Goal: Communication & Community: Answer question/provide support

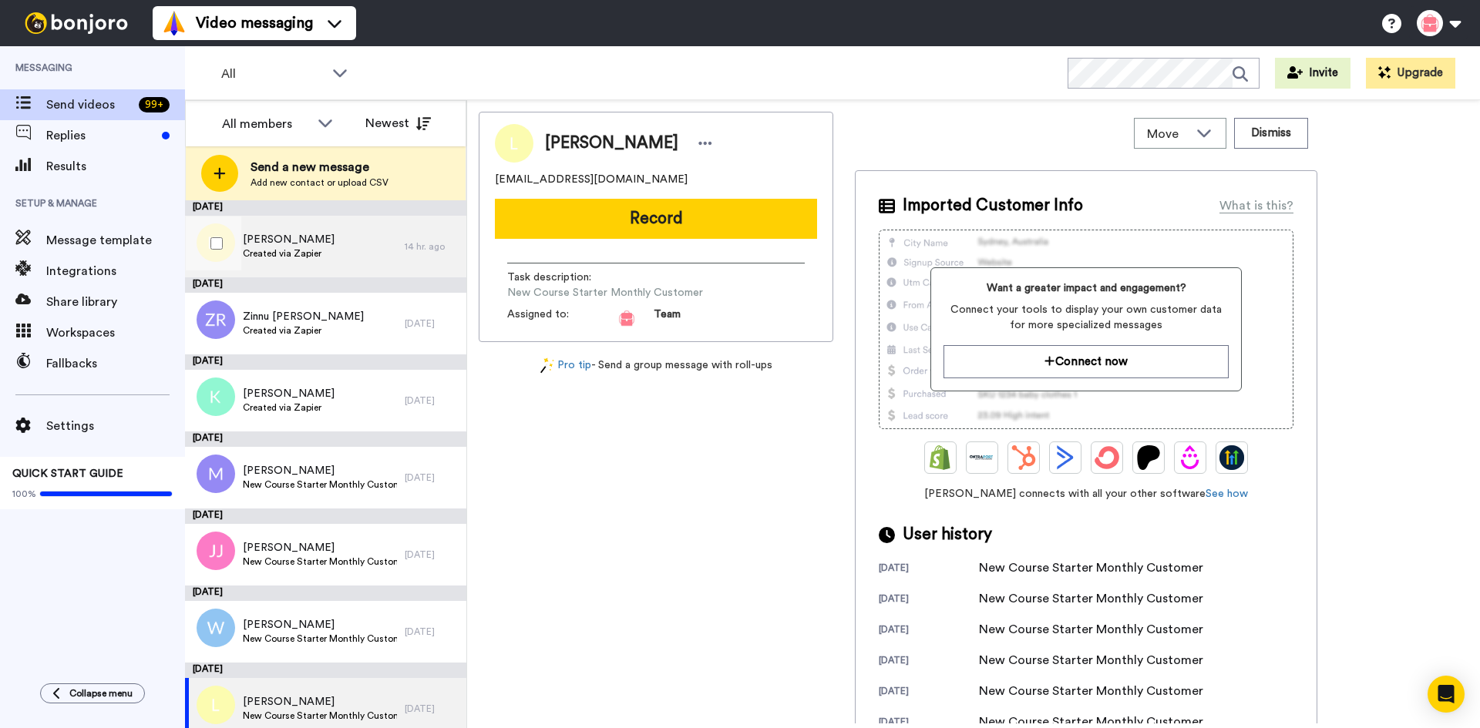
click at [278, 250] on span "Created via Zapier" at bounding box center [289, 253] width 92 height 12
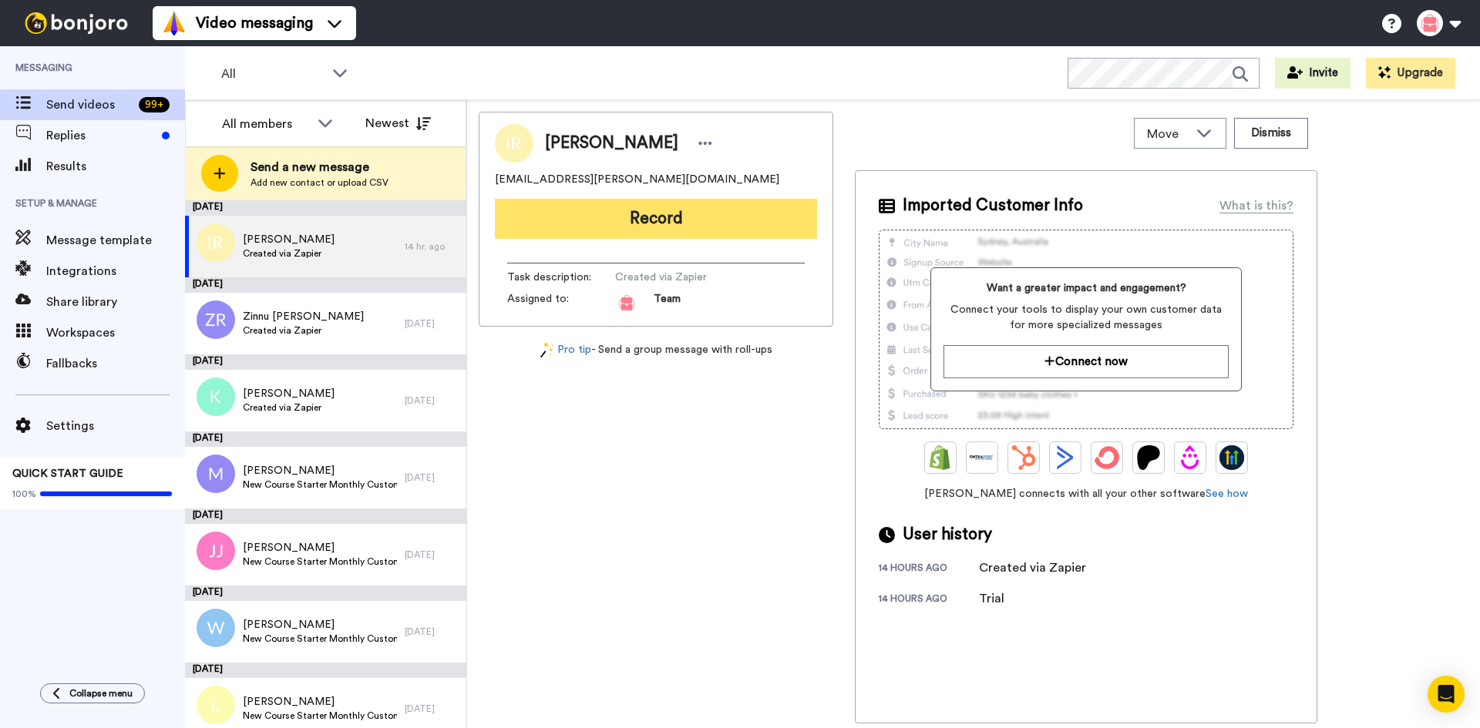
click at [694, 220] on button "Record" at bounding box center [656, 219] width 322 height 40
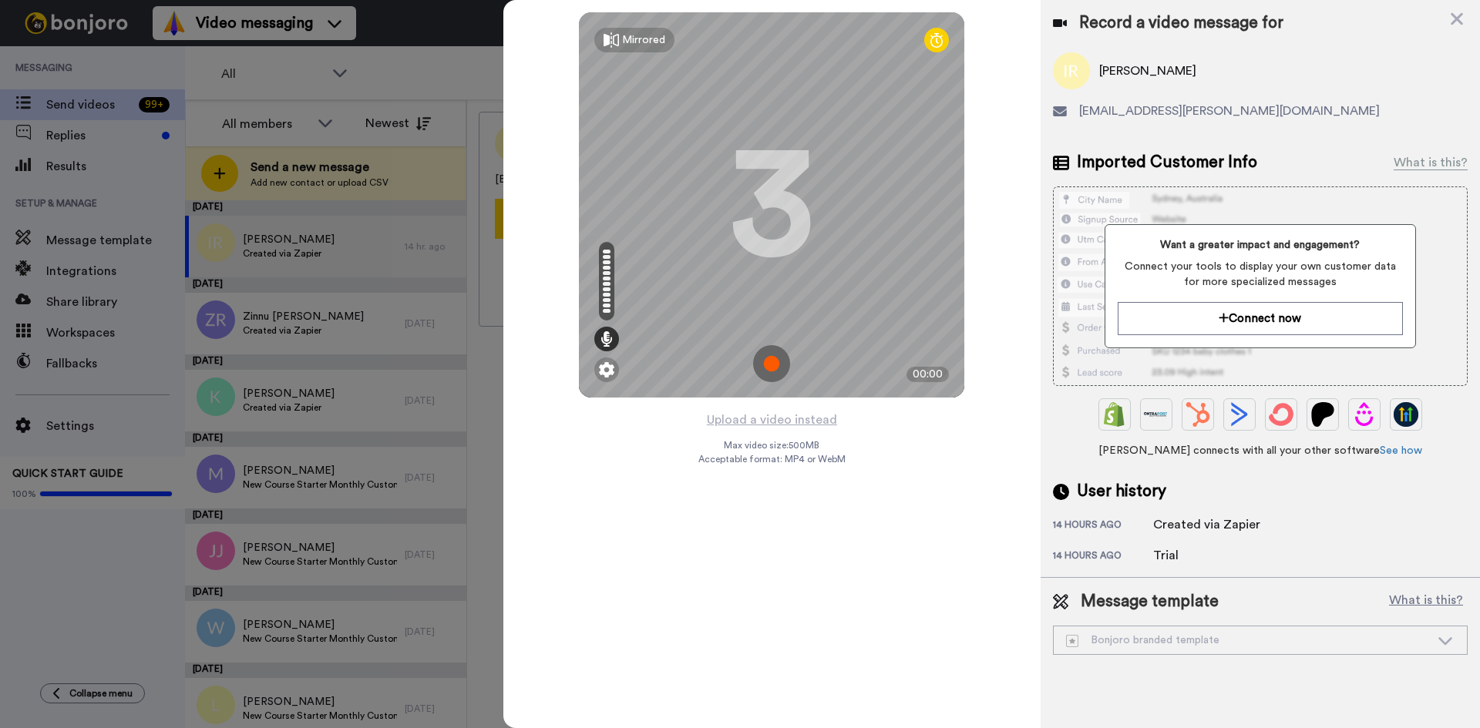
click at [1014, 460] on div "Mirrored Redo 3 00:00 Upload a video instead Max video size: 500 MB Acceptable …" at bounding box center [771, 364] width 537 height 728
click at [769, 369] on img at bounding box center [771, 363] width 37 height 37
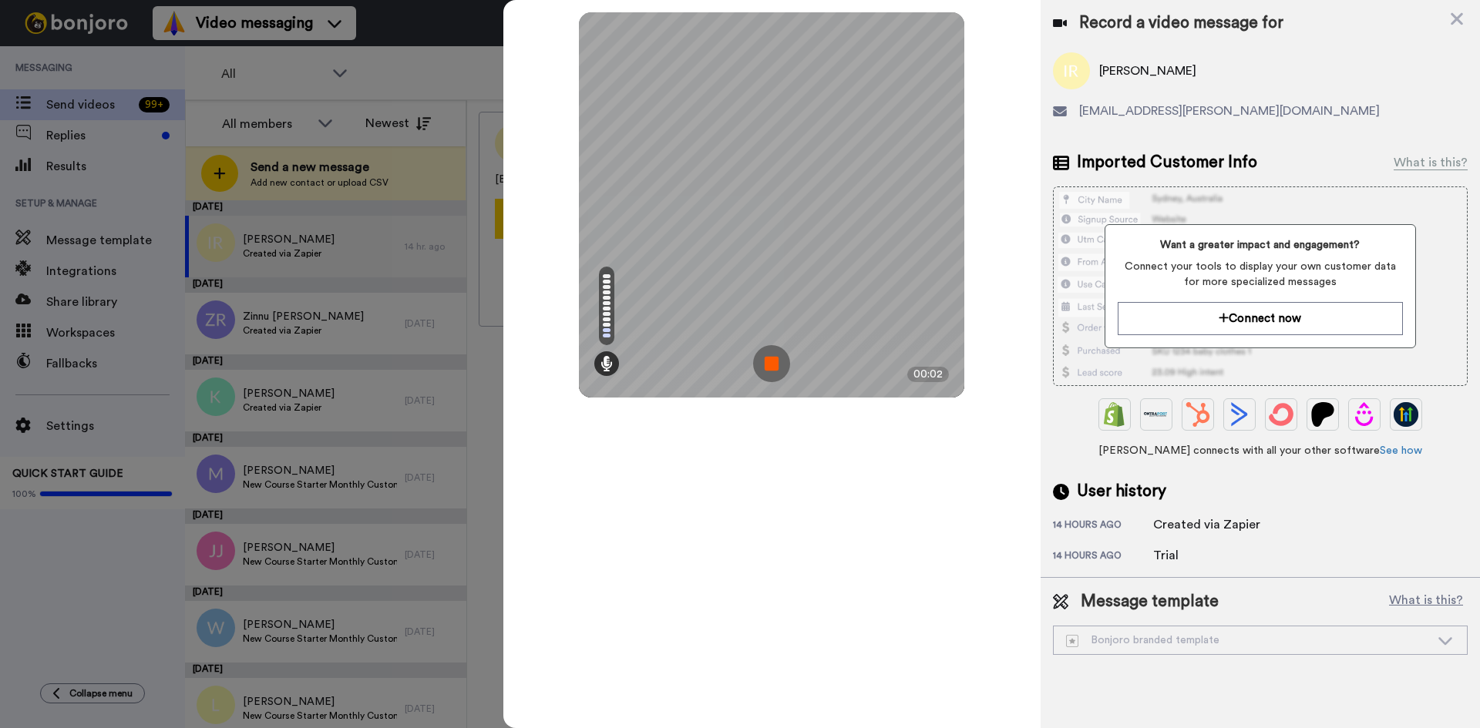
click at [769, 369] on img at bounding box center [771, 363] width 37 height 37
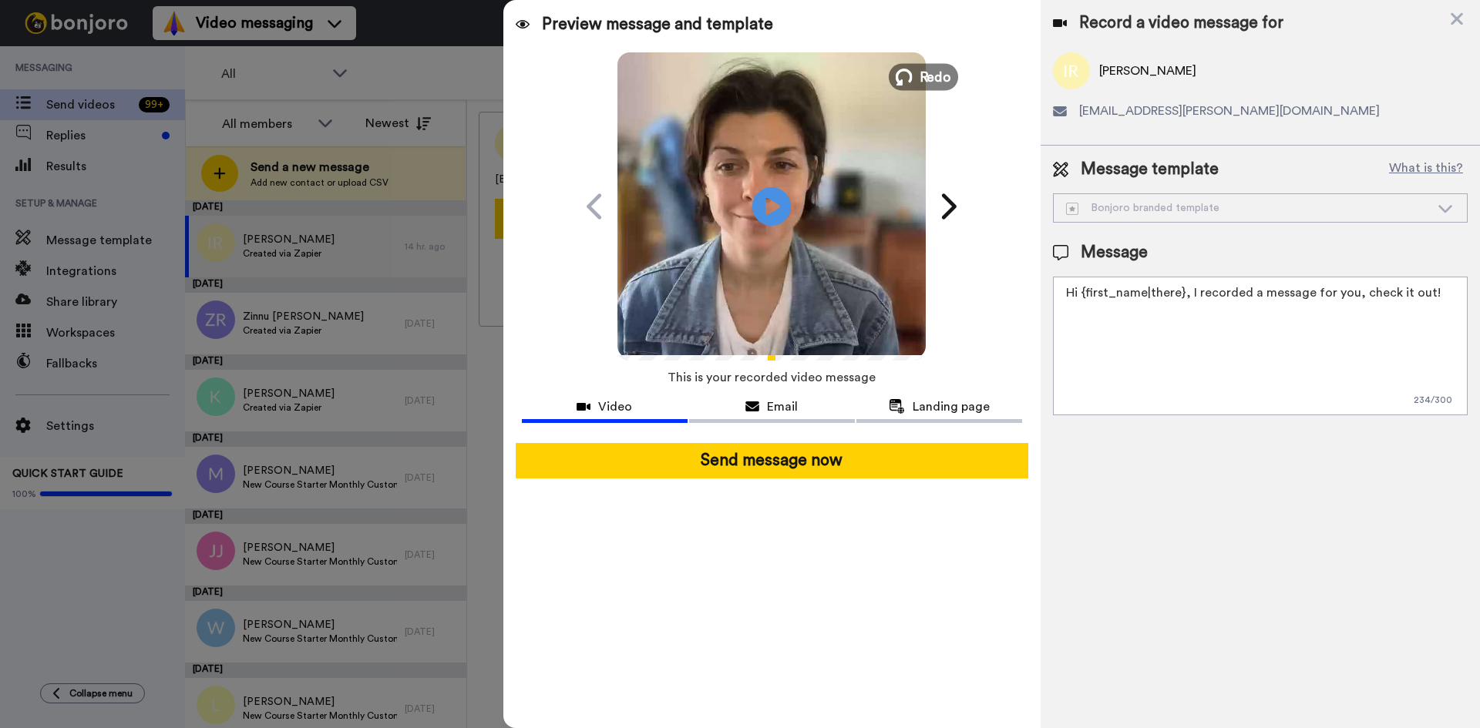
click at [944, 79] on span "Redo" at bounding box center [936, 76] width 32 height 20
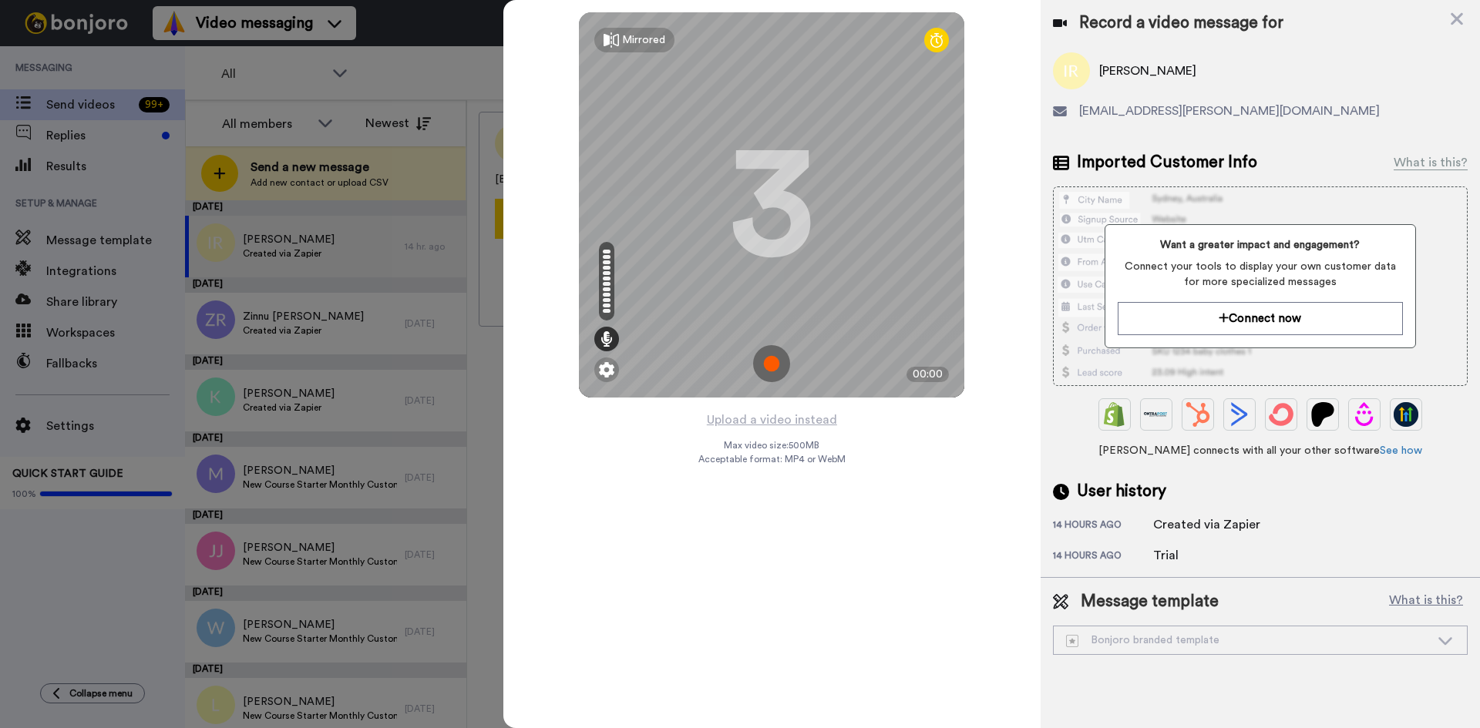
click at [770, 366] on img at bounding box center [771, 363] width 37 height 37
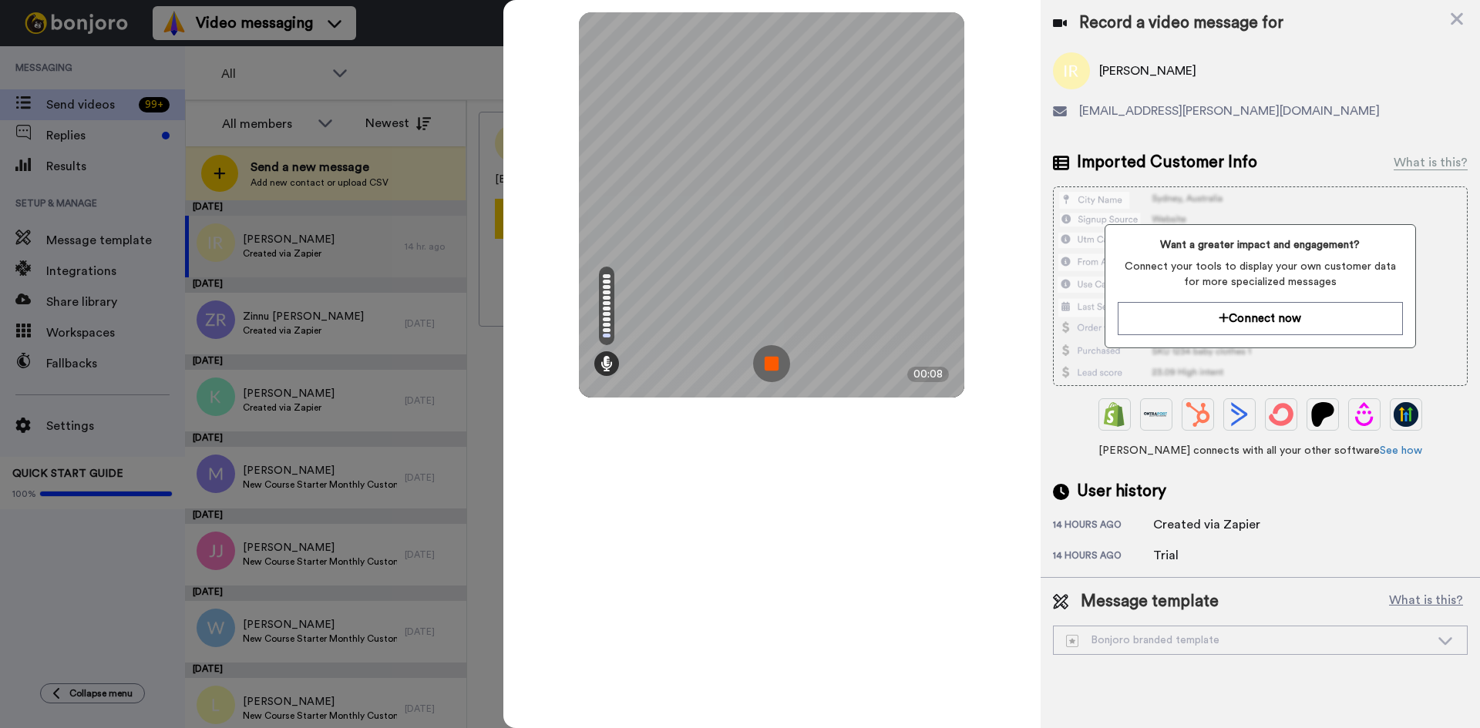
click at [775, 364] on img at bounding box center [771, 363] width 37 height 37
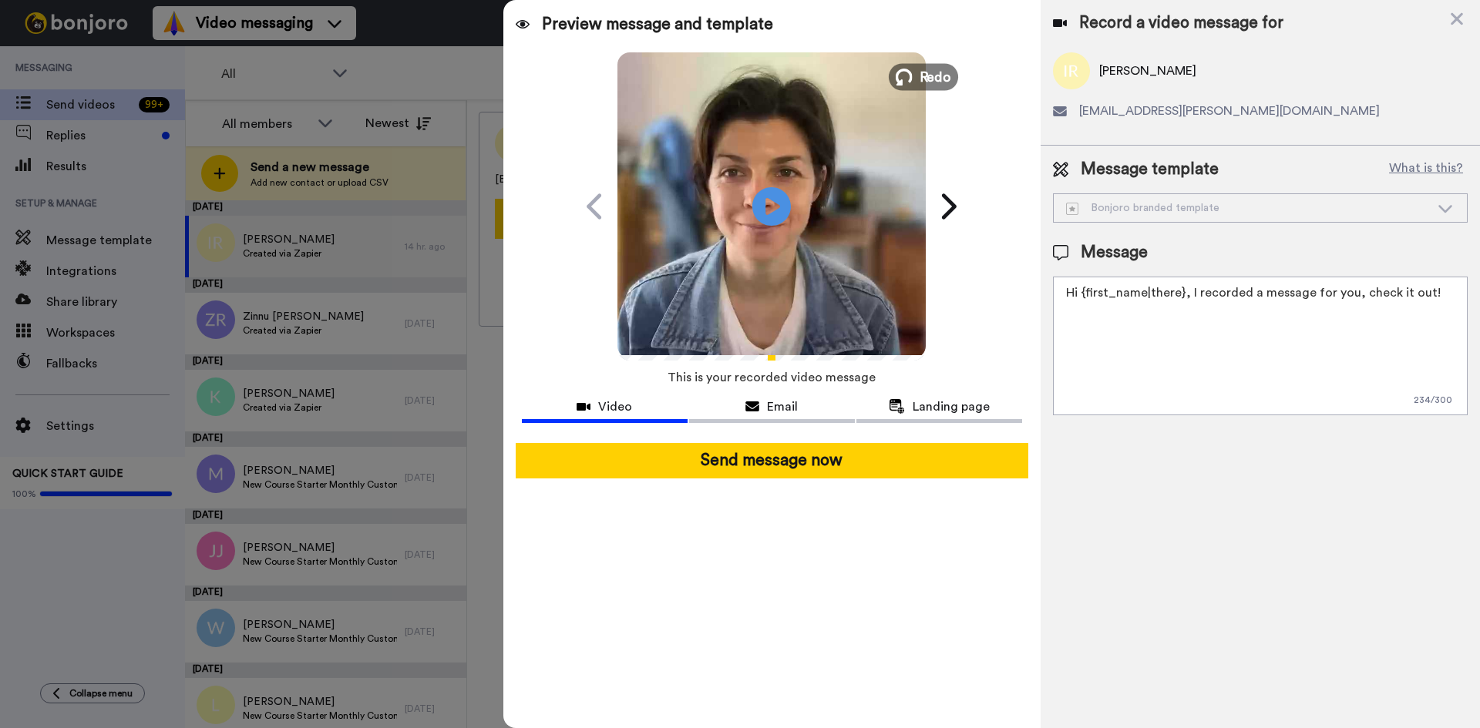
click at [907, 74] on icon at bounding box center [904, 77] width 17 height 17
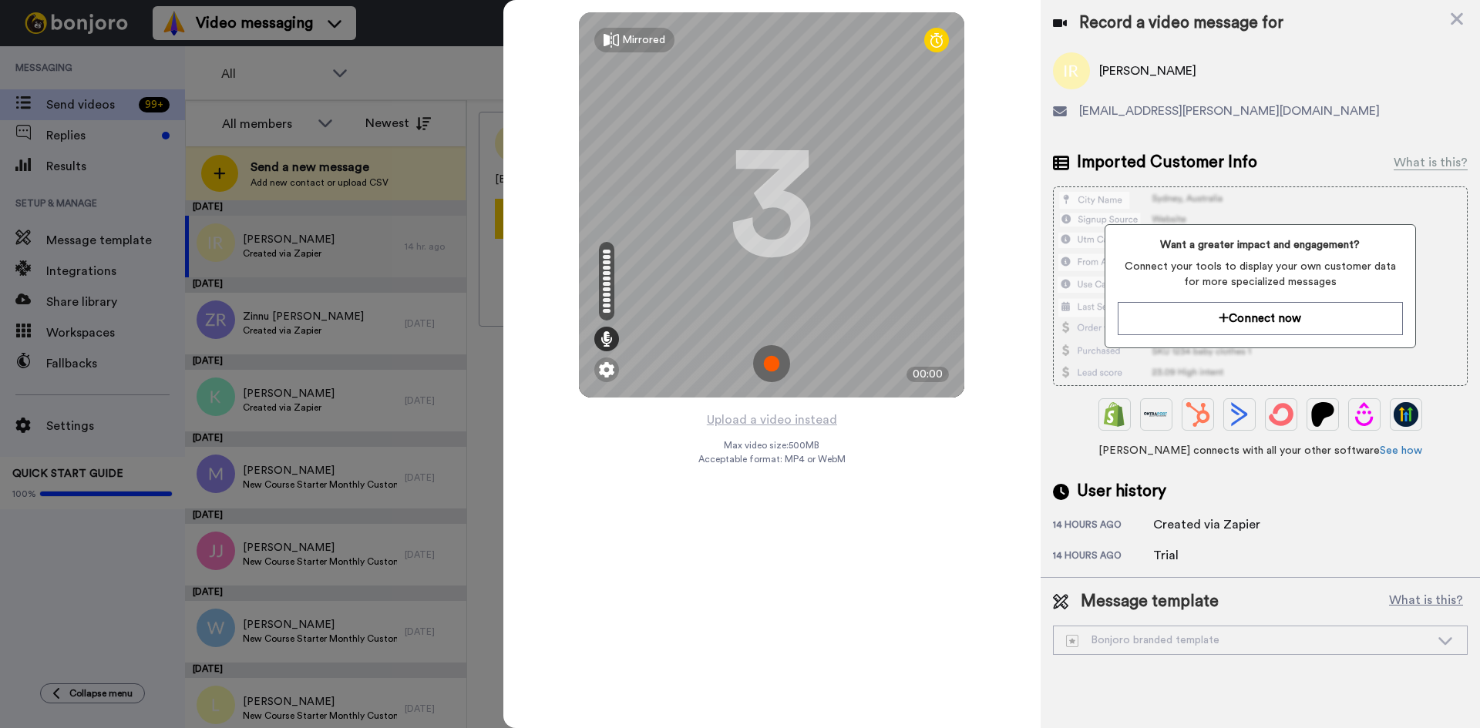
click at [766, 365] on img at bounding box center [771, 363] width 37 height 37
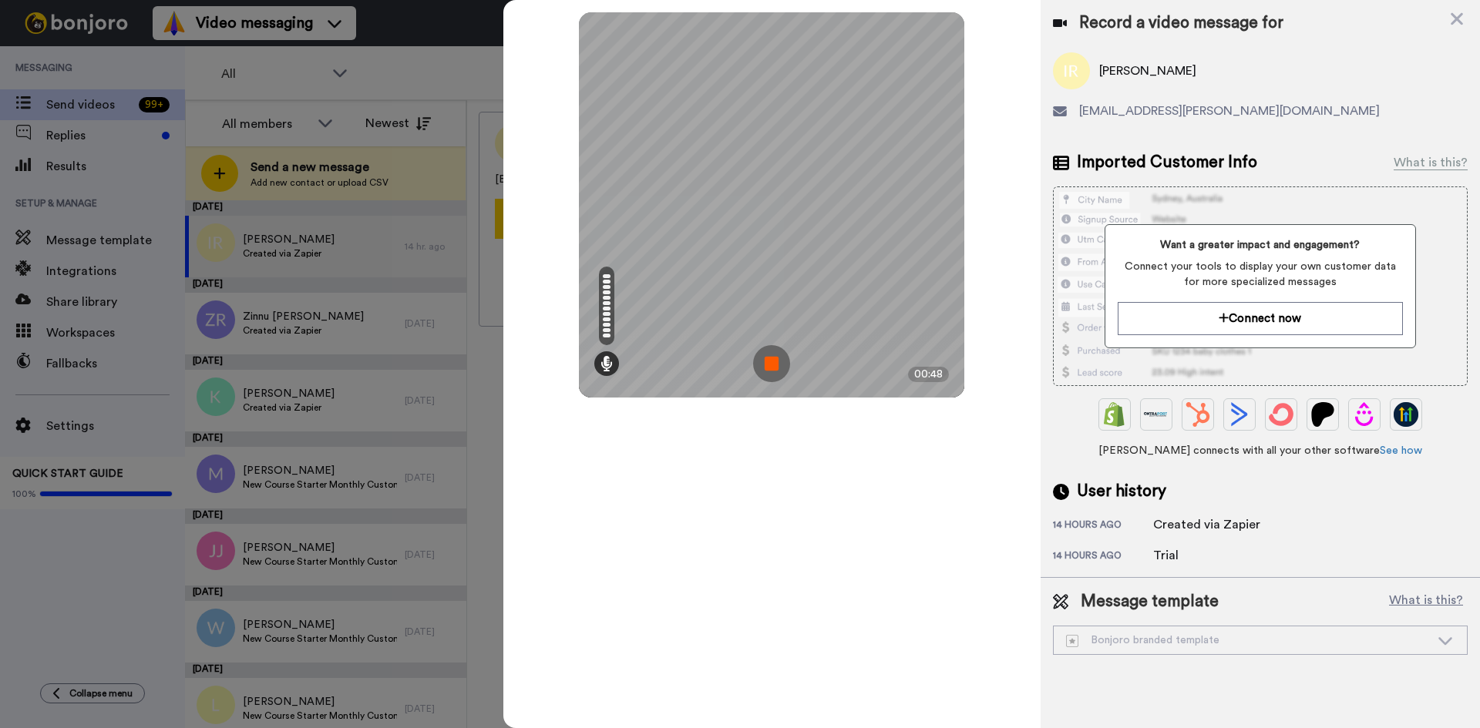
click at [776, 369] on img at bounding box center [771, 363] width 37 height 37
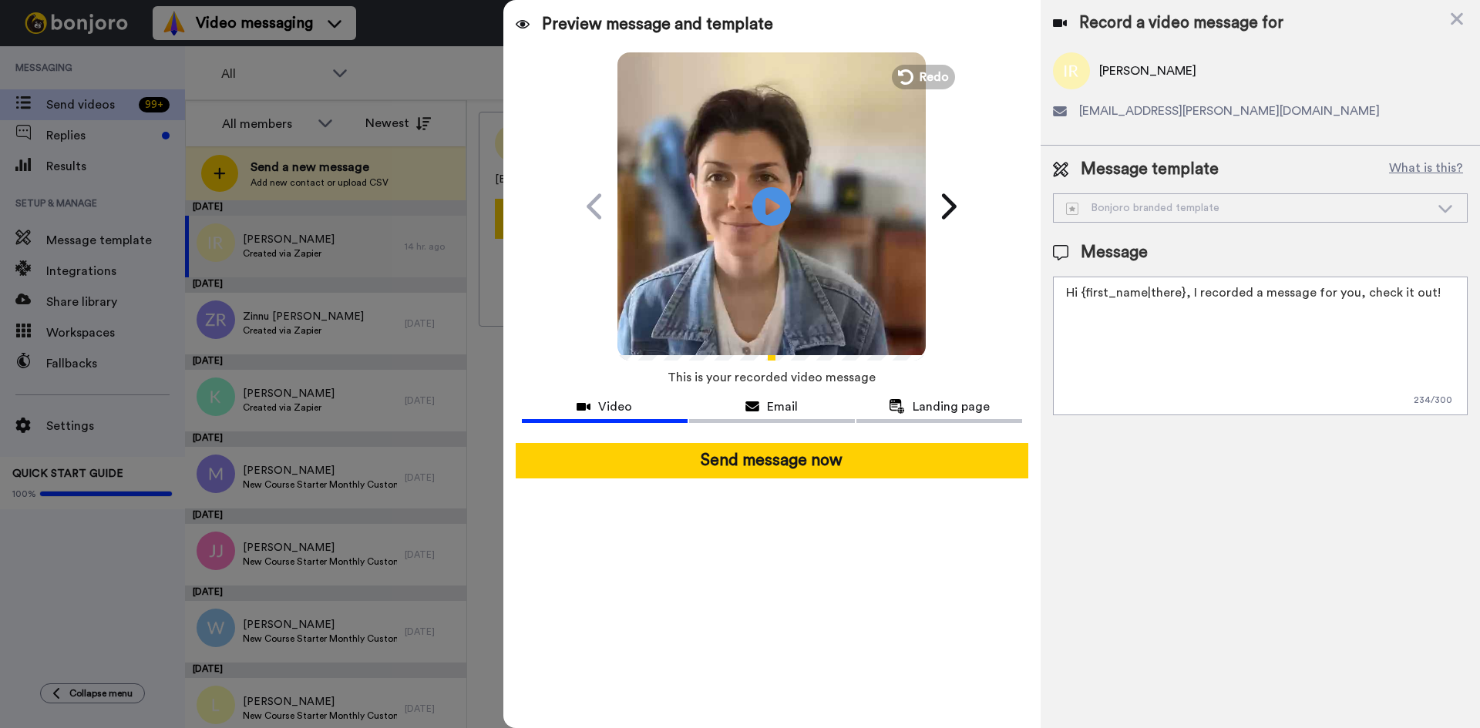
click at [1223, 205] on div "Bonjoro branded template" at bounding box center [1248, 207] width 364 height 15
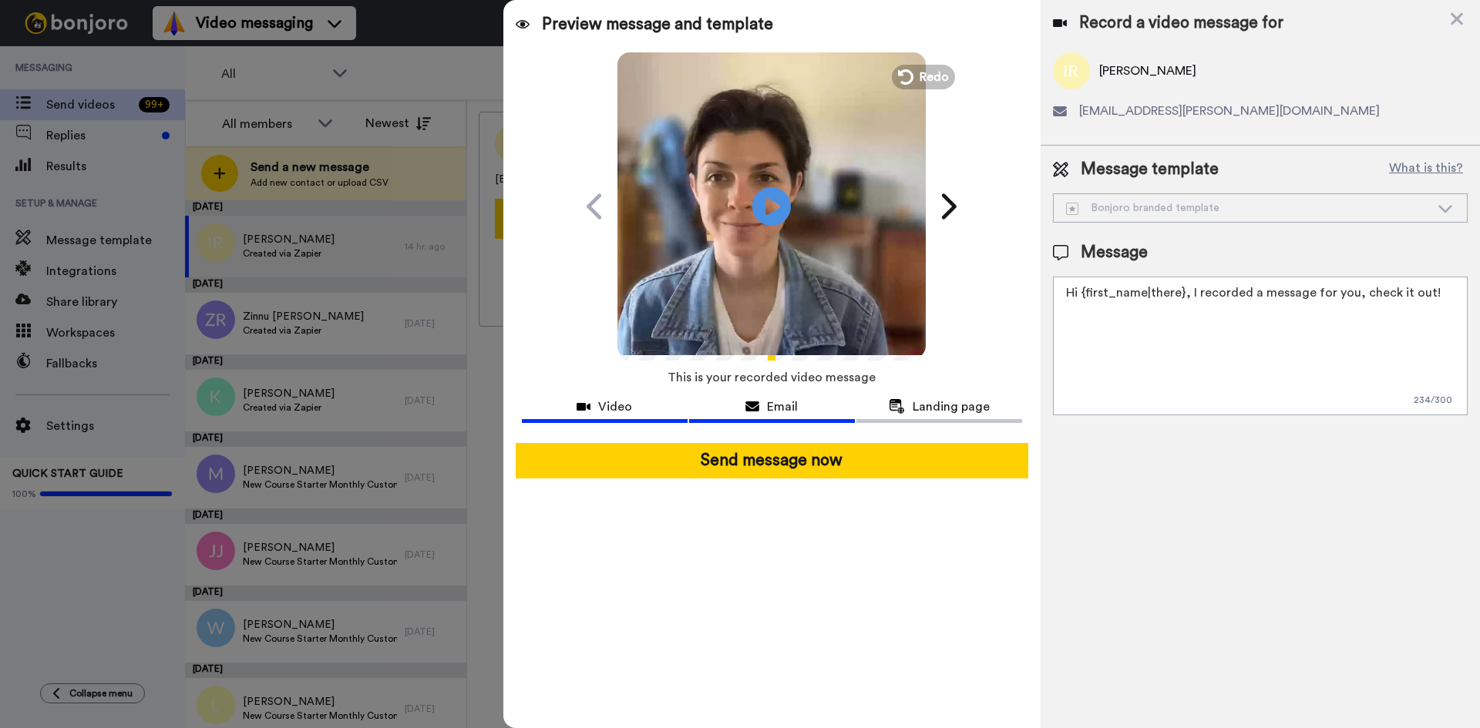
click at [790, 405] on span "Email" at bounding box center [782, 407] width 31 height 19
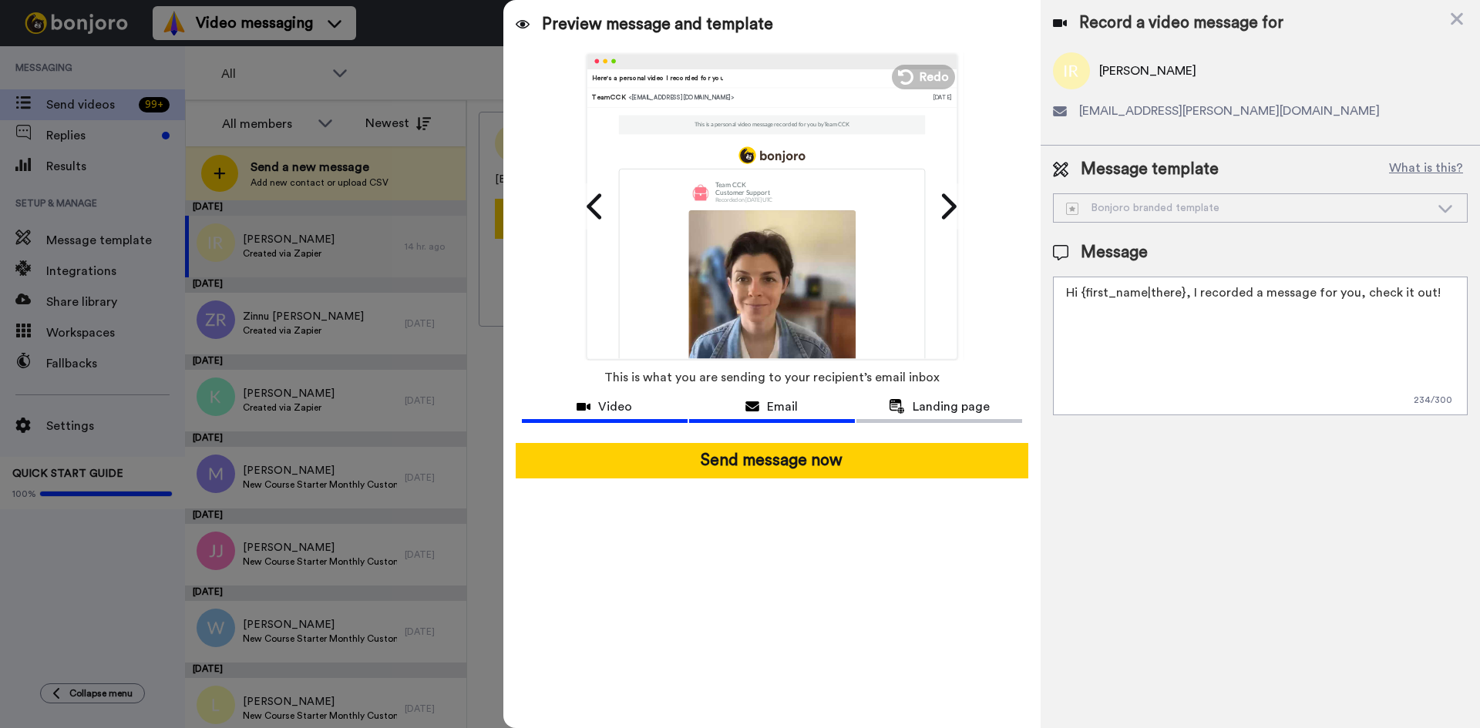
click at [624, 409] on span "Video" at bounding box center [615, 407] width 34 height 19
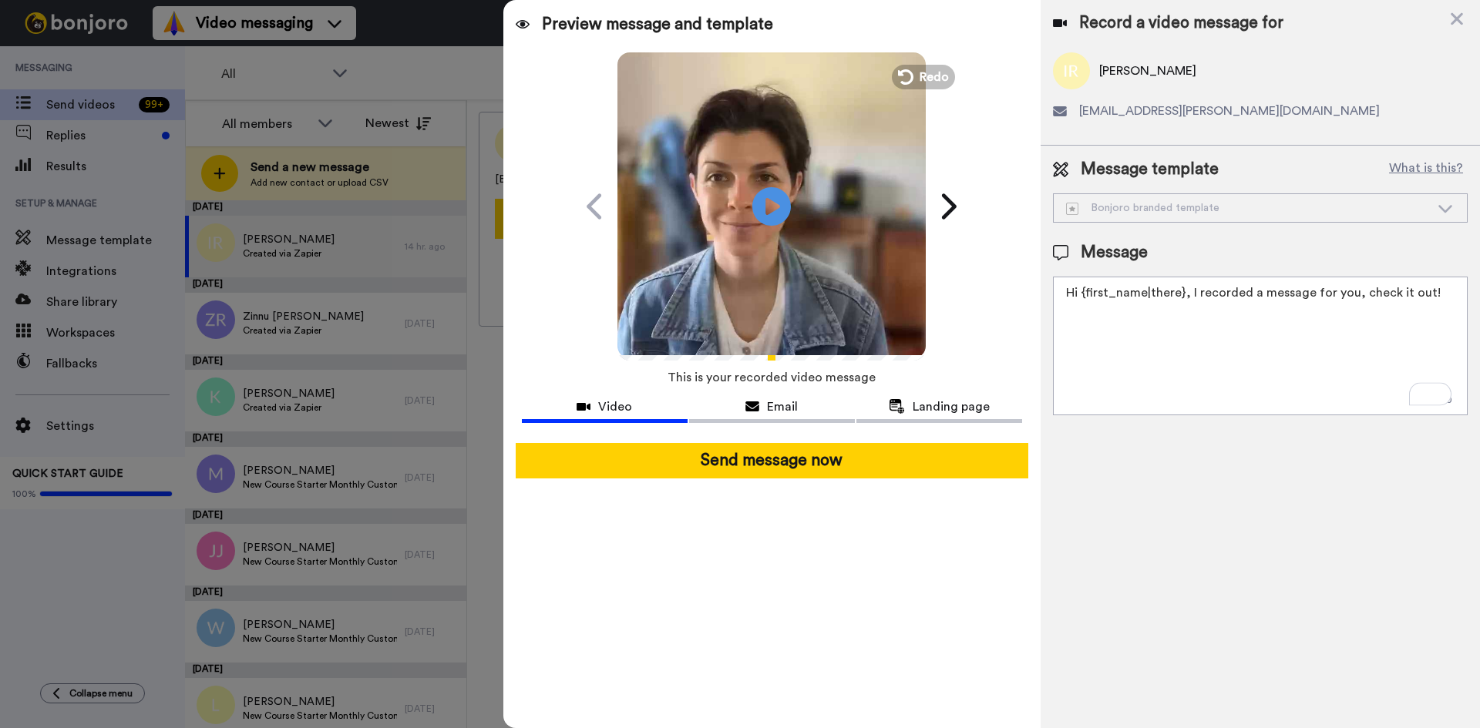
drag, startPoint x: 1082, startPoint y: 294, endPoint x: 1181, endPoint y: 291, distance: 98.7
click at [1181, 291] on textarea "Hi {first_name|there}, I recorded a message for you, check it out!" at bounding box center [1260, 346] width 415 height 139
drag, startPoint x: 1358, startPoint y: 293, endPoint x: 1118, endPoint y: 302, distance: 239.9
click at [1118, 302] on textarea "Hi [PERSON_NAME], I recorded a message for you, check it out!" at bounding box center [1260, 346] width 415 height 139
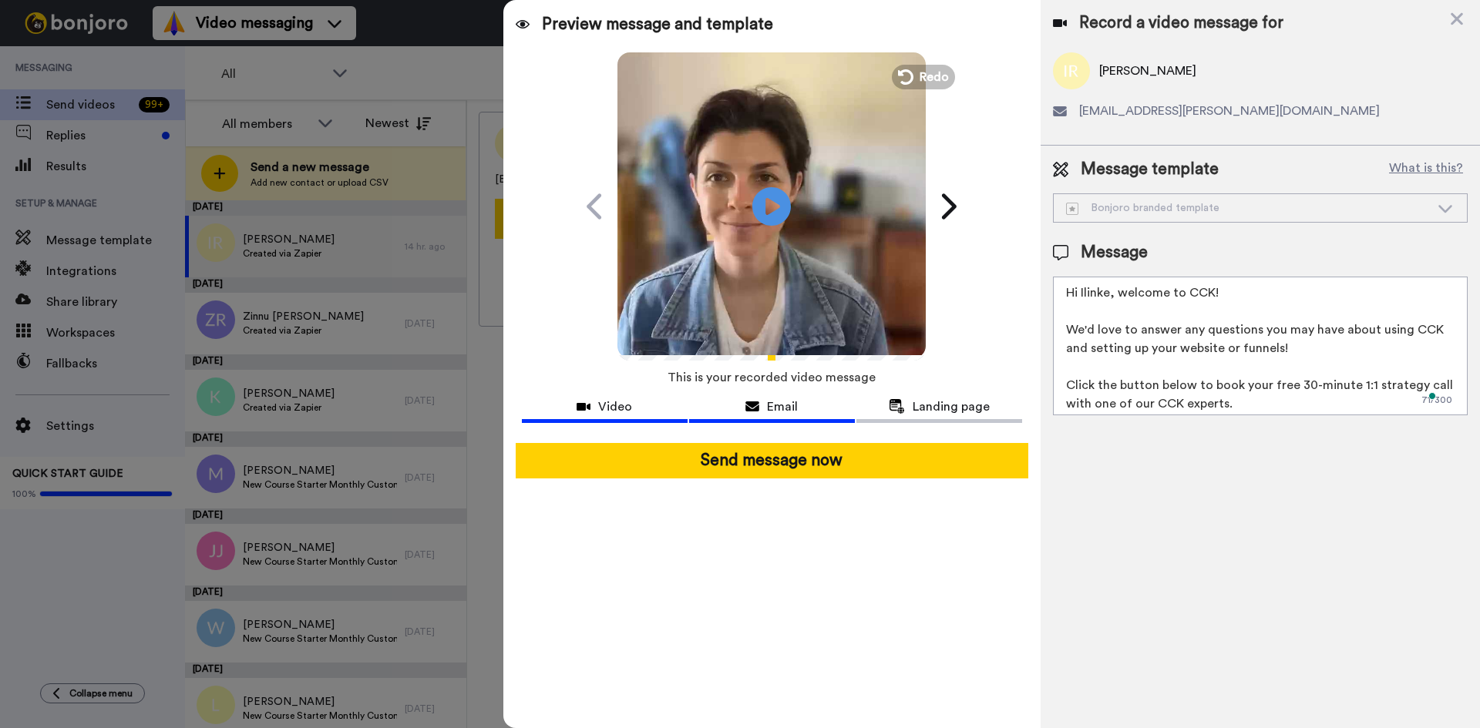
type textarea "Hi Ilinke, welcome to CCK! We'd love to answer any questions you may have about…"
click at [769, 411] on span "Email" at bounding box center [782, 407] width 31 height 19
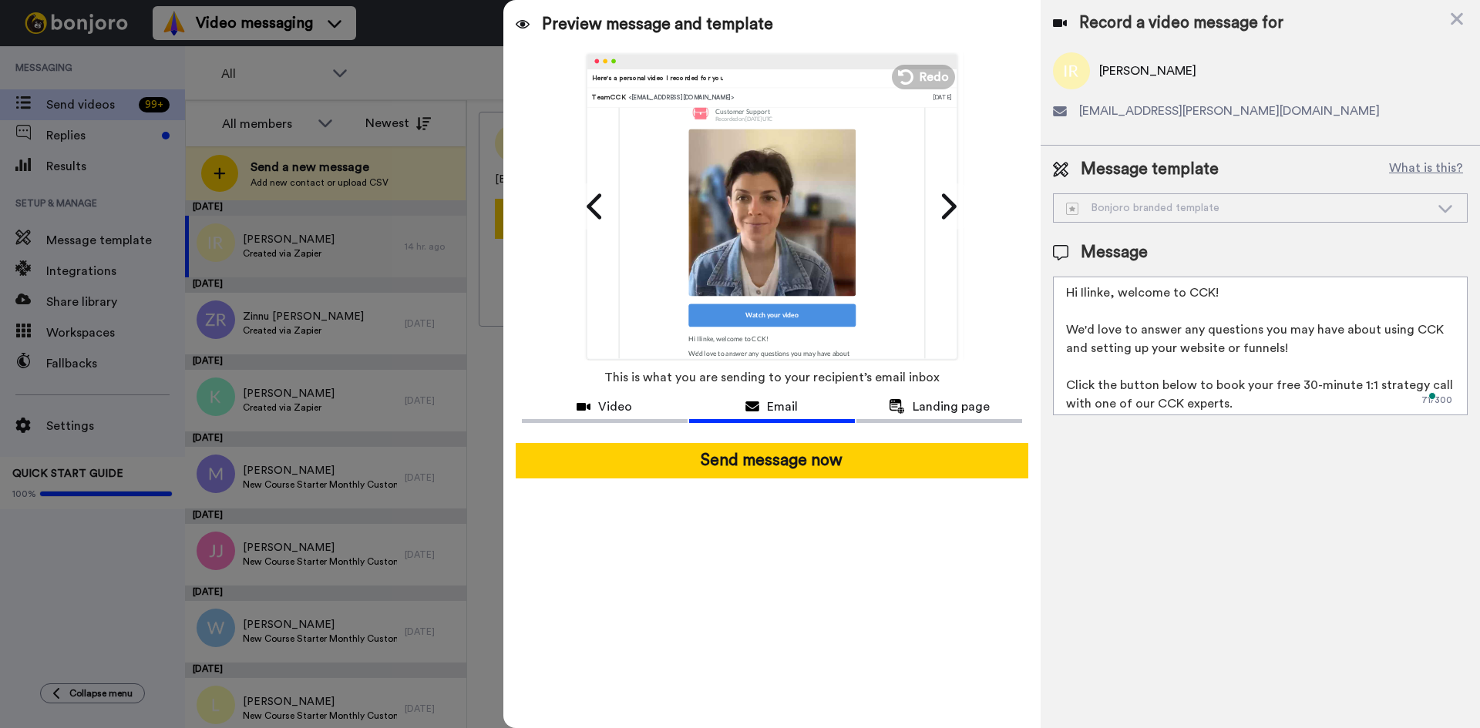
scroll to position [343, 0]
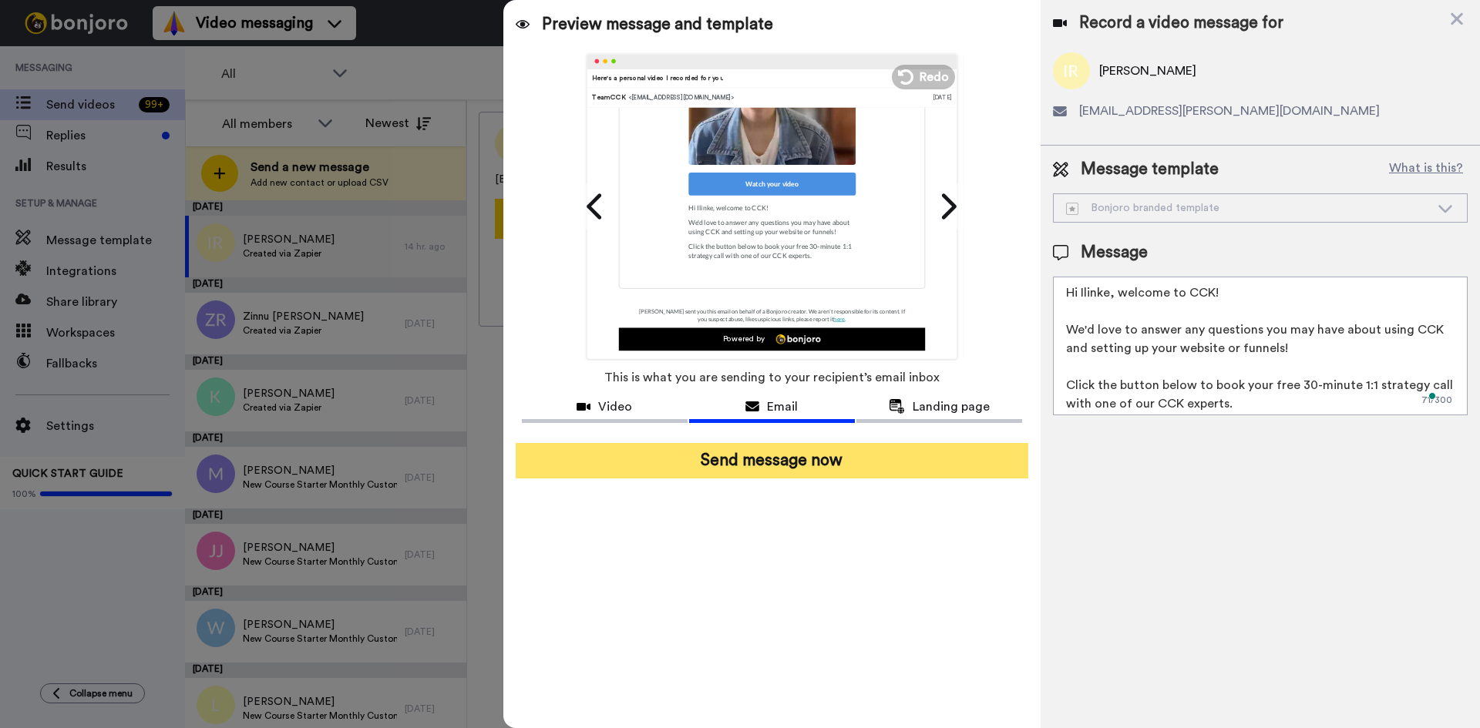
click at [893, 469] on button "Send message now" at bounding box center [772, 460] width 513 height 35
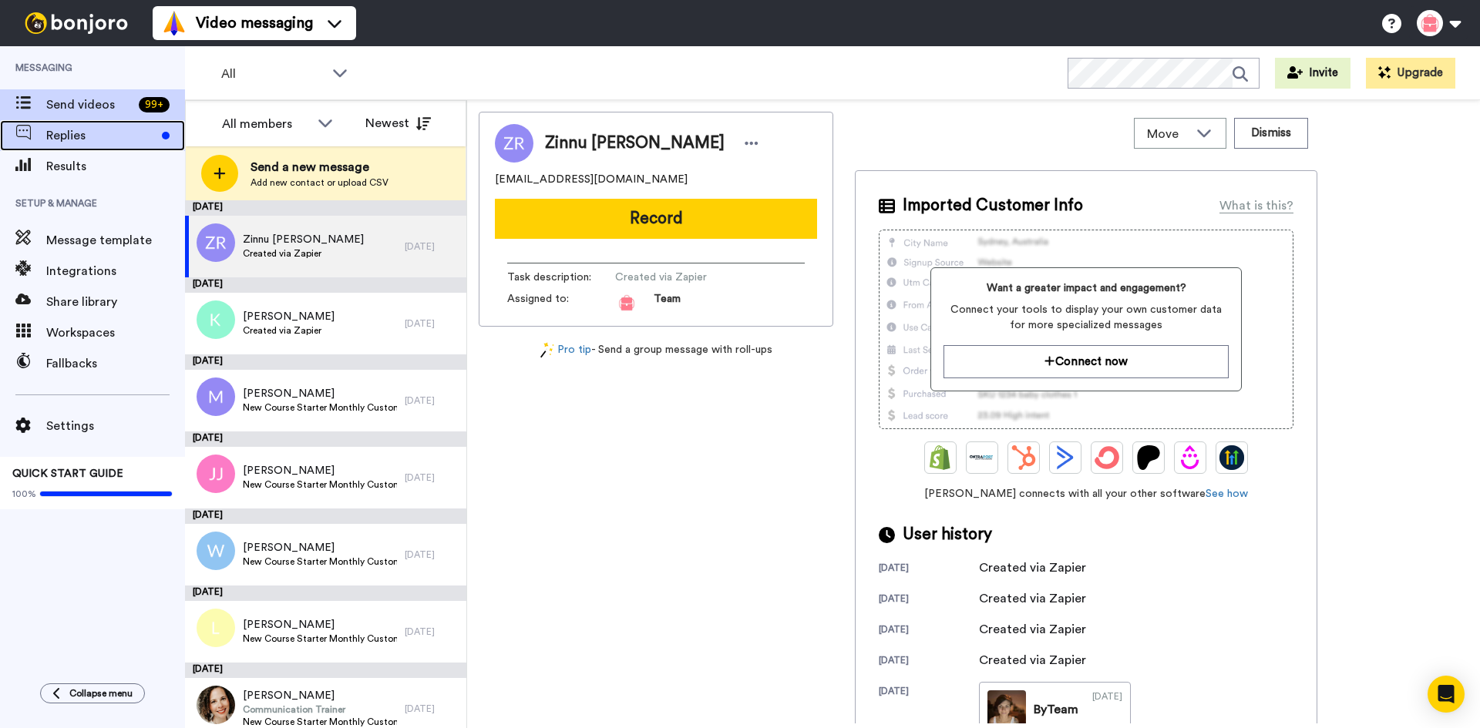
click at [78, 140] on span "Replies" at bounding box center [100, 135] width 109 height 19
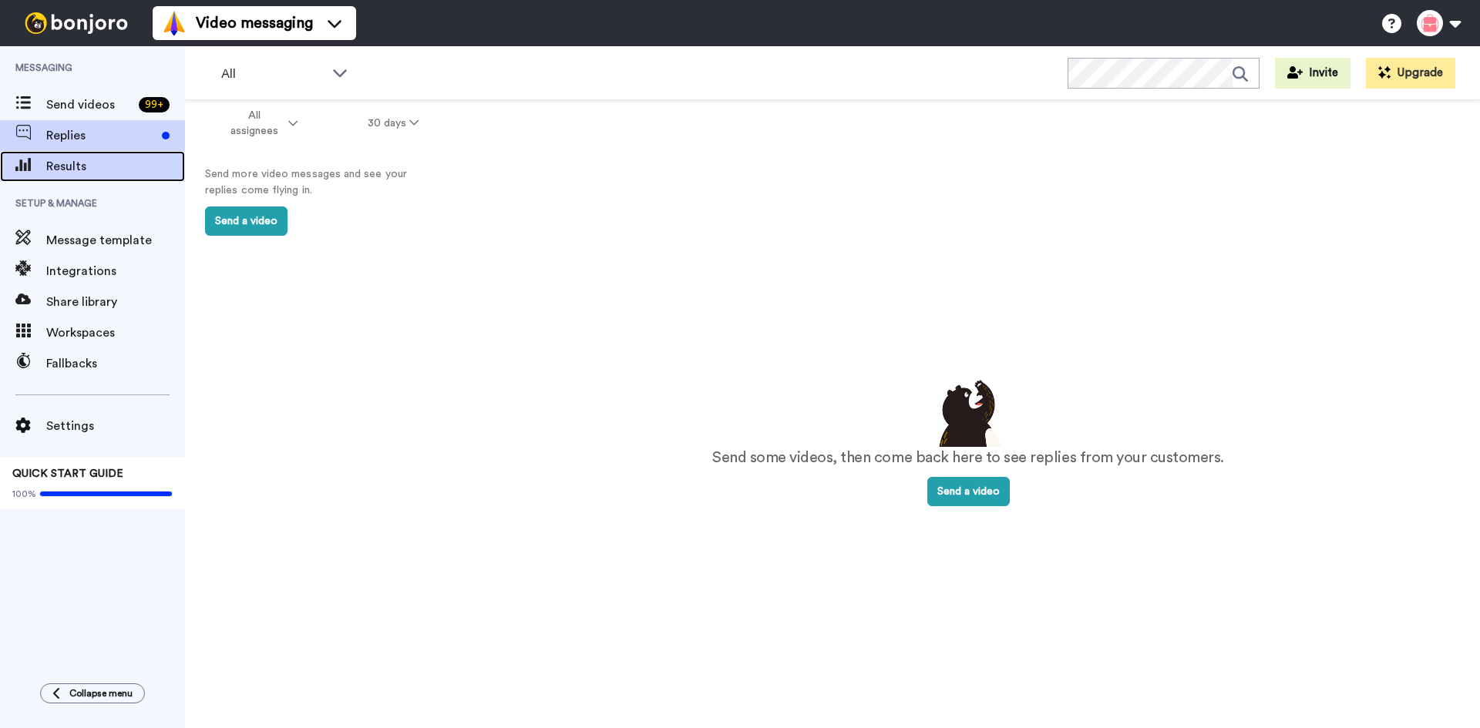
click at [70, 165] on span "Results" at bounding box center [115, 166] width 139 height 19
